Goal: Information Seeking & Learning: Check status

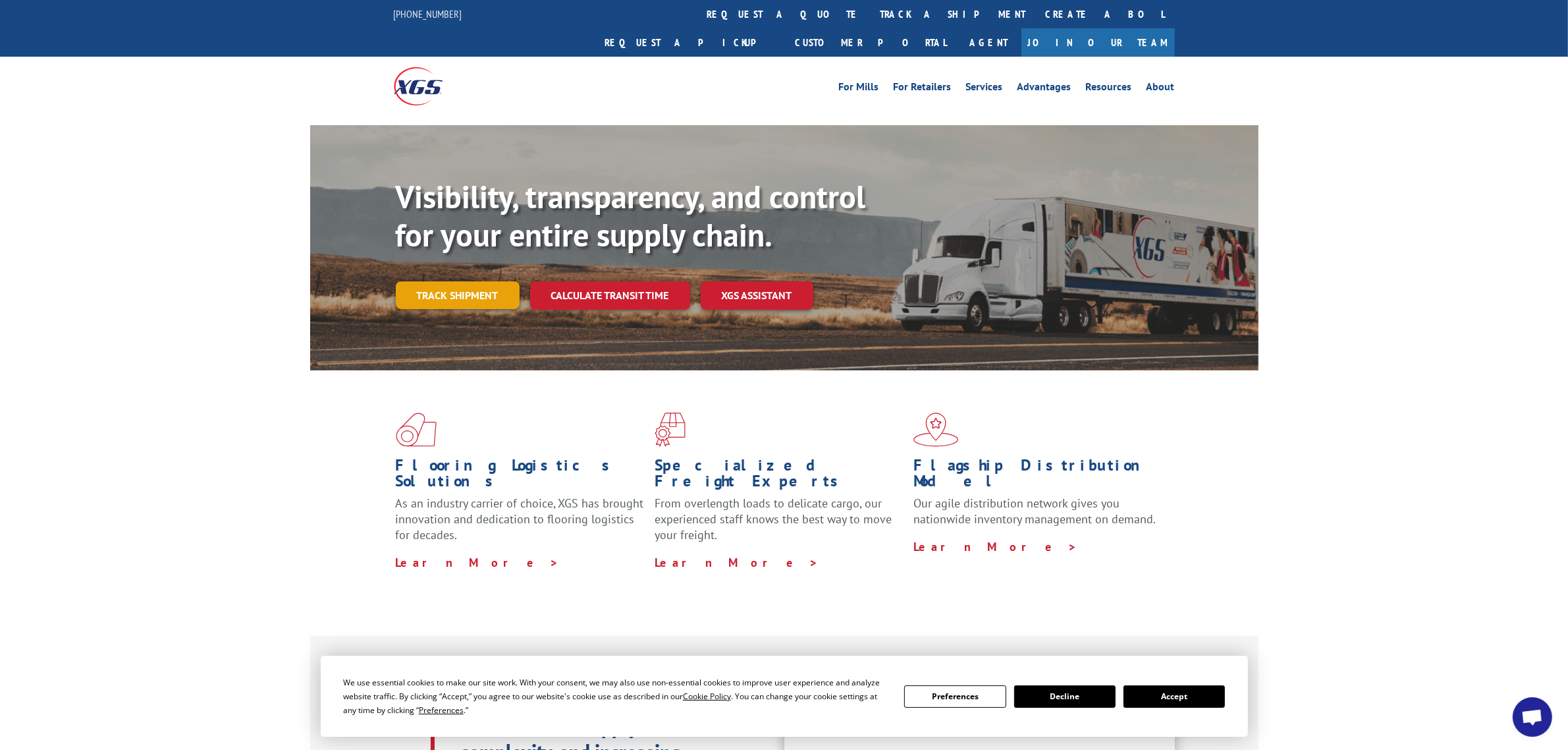
click at [468, 282] on link "Track shipment" at bounding box center [457, 296] width 124 height 28
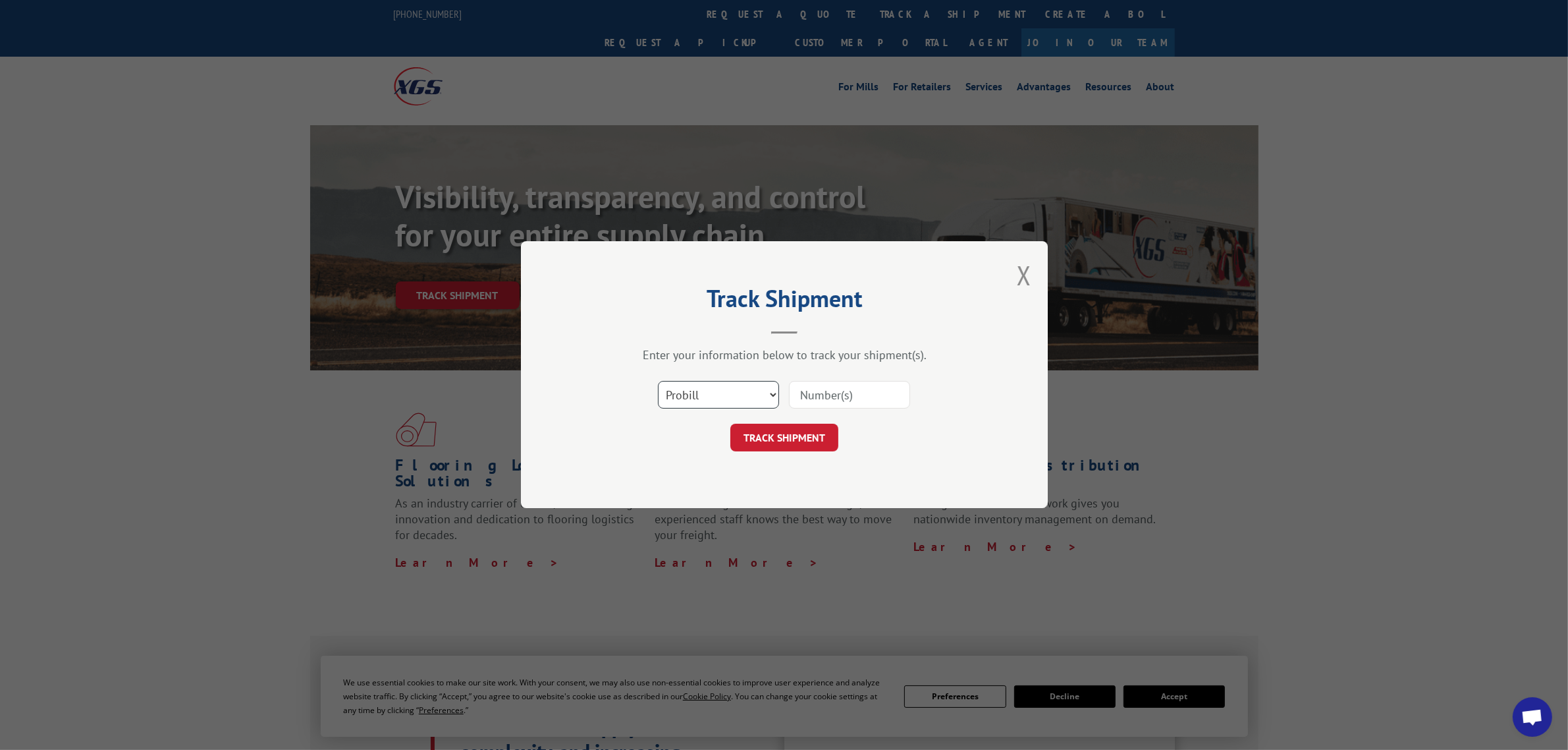
click at [745, 395] on select "Select category... Probill BOL PO" at bounding box center [718, 395] width 121 height 28
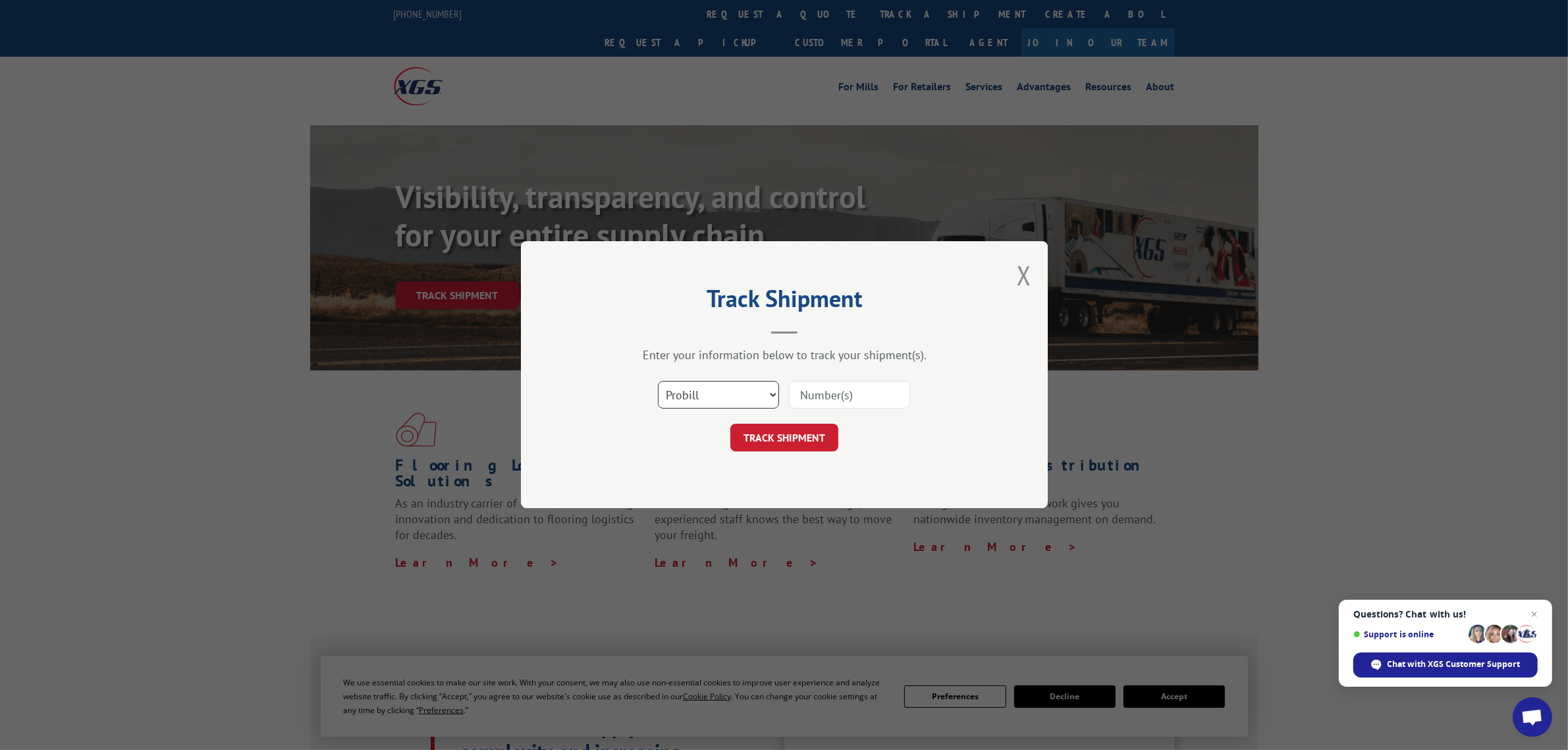
select select "po"
click at [658, 381] on select "Select category... Probill BOL PO" at bounding box center [718, 395] width 121 height 28
click at [832, 385] on input at bounding box center [849, 395] width 121 height 28
type input "17410136"
click at [730, 424] on button "TRACK SHIPMENT" at bounding box center [784, 438] width 108 height 28
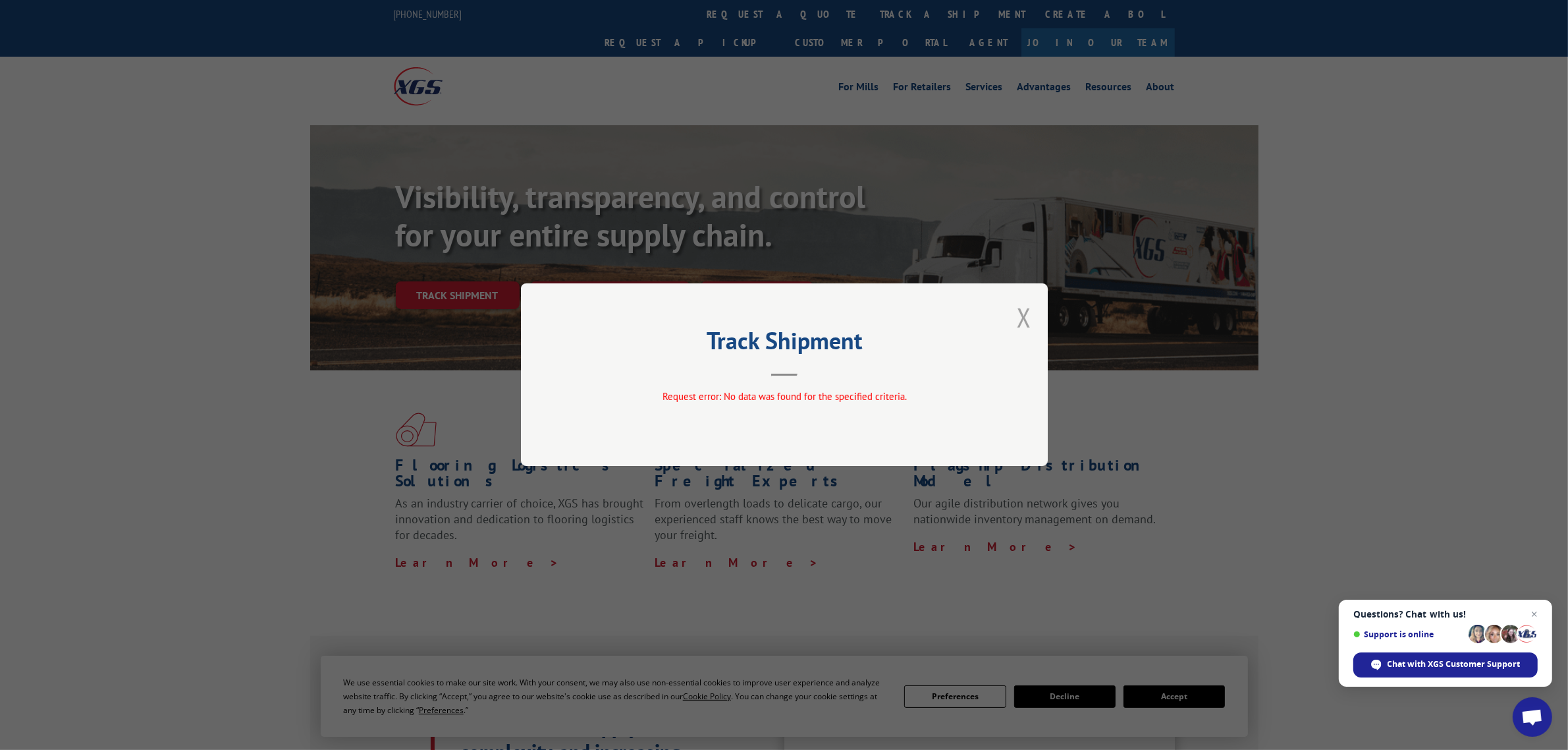
click at [1022, 321] on button "Close modal" at bounding box center [1024, 317] width 15 height 35
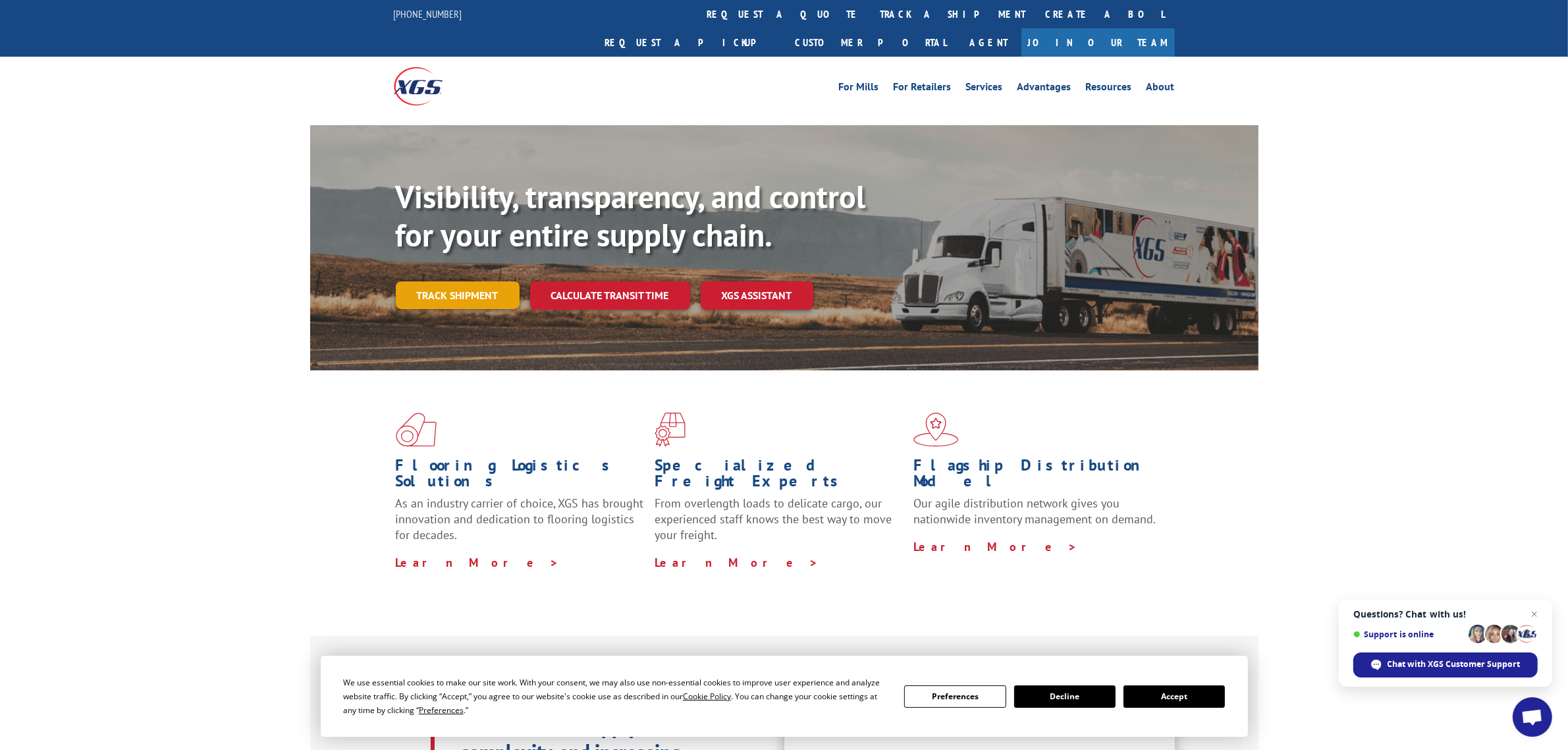
click at [482, 282] on link "Track shipment" at bounding box center [457, 296] width 124 height 28
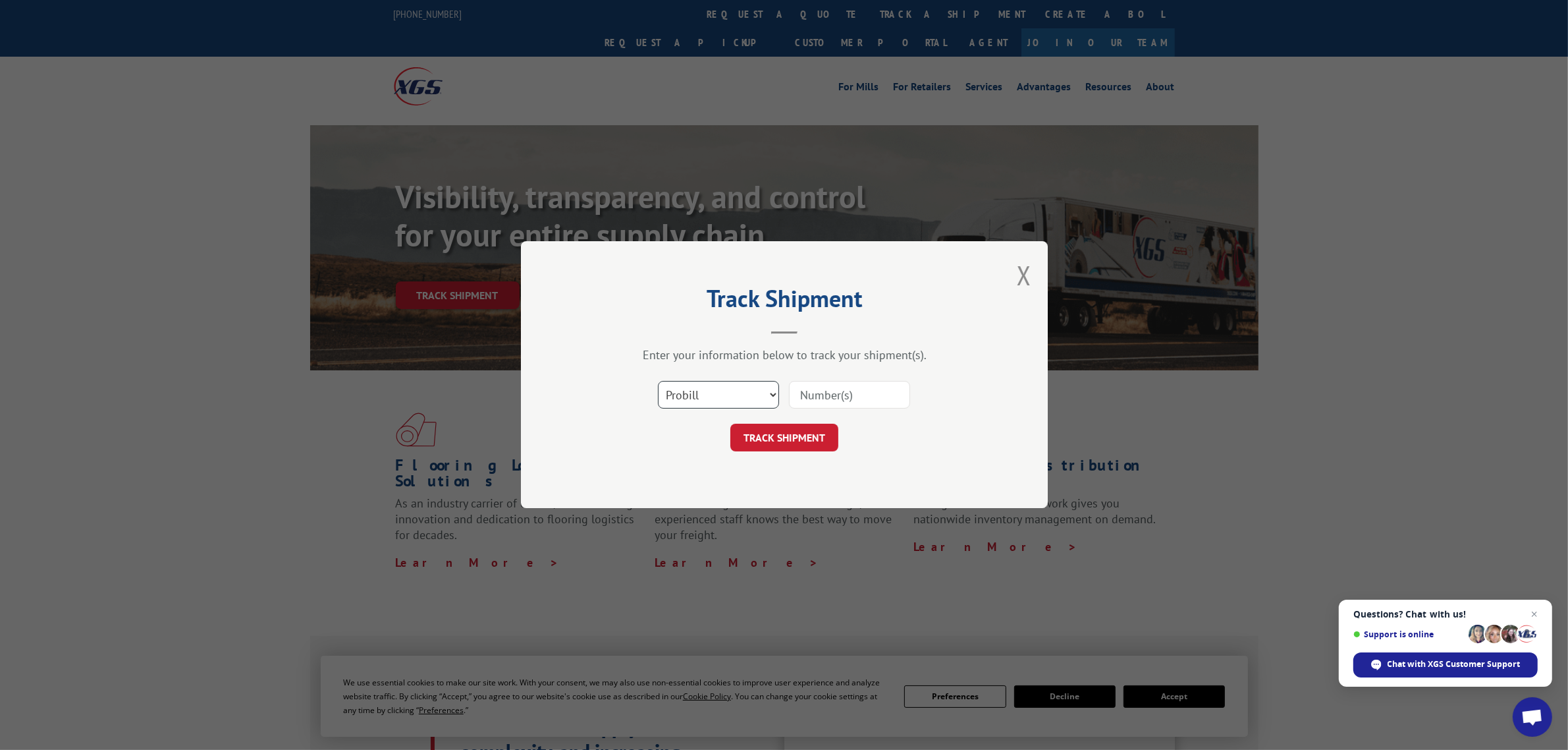
click at [743, 398] on select "Select category... Probill BOL PO" at bounding box center [718, 395] width 121 height 28
click at [818, 397] on input at bounding box center [849, 395] width 121 height 28
type input "17410136"
click at [778, 452] on div "Track Shipment Enter your information below to track your shipment(s). Select c…" at bounding box center [785, 374] width 527 height 267
click at [788, 442] on button "TRACK SHIPMENT" at bounding box center [784, 438] width 108 height 28
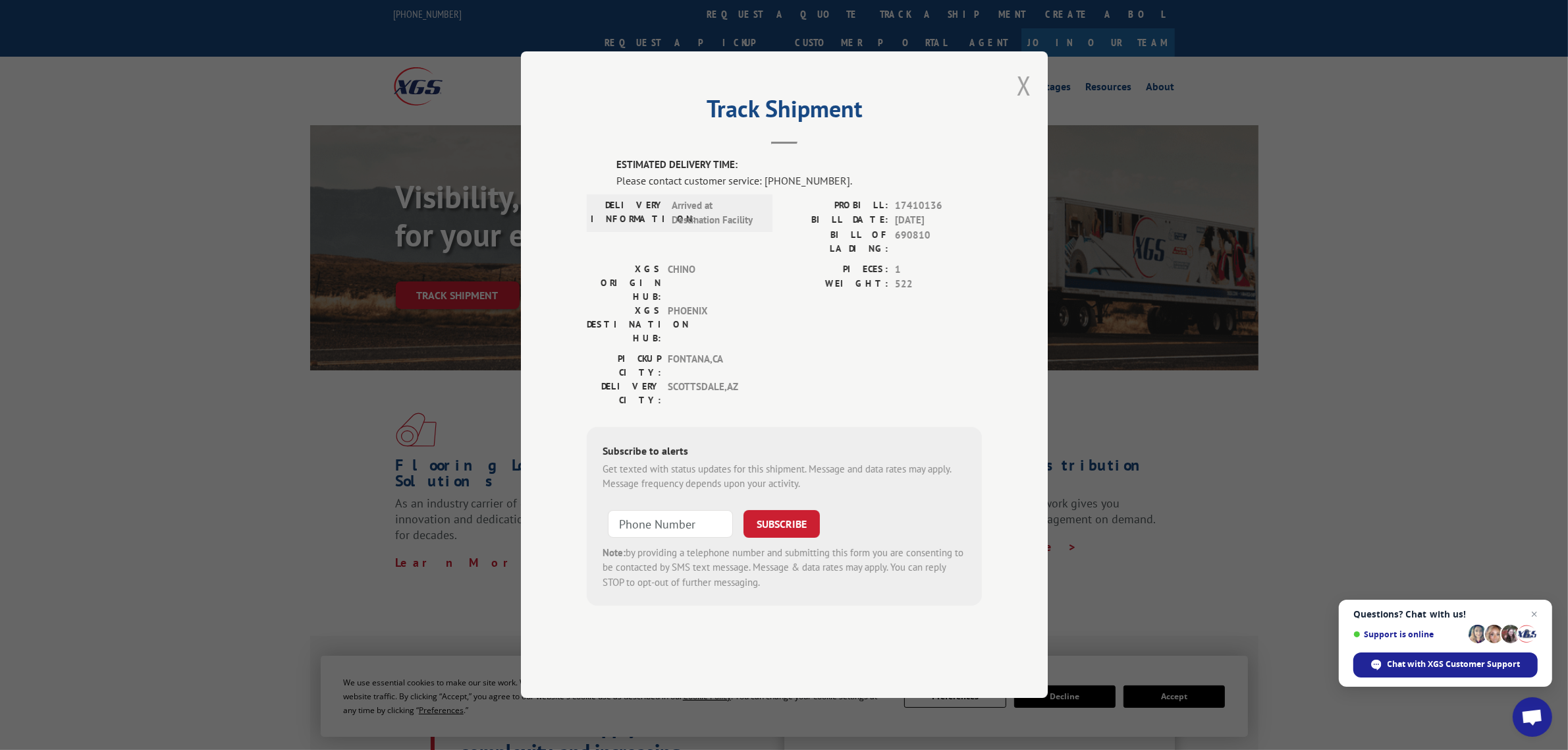
click at [1029, 103] on button "Close modal" at bounding box center [1024, 85] width 15 height 35
